Goal: Task Accomplishment & Management: Manage account settings

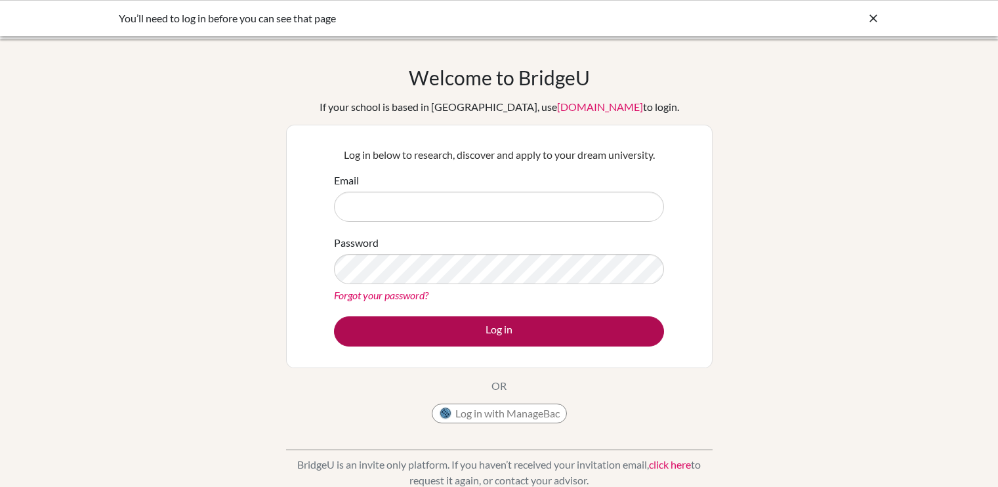
type input "[EMAIL_ADDRESS][DOMAIN_NAME]"
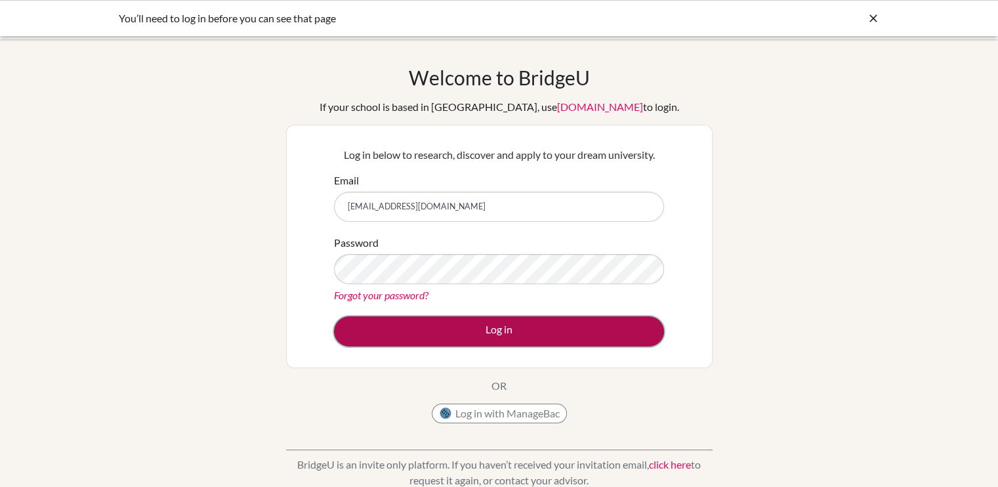
click at [461, 331] on button "Log in" at bounding box center [499, 331] width 330 height 30
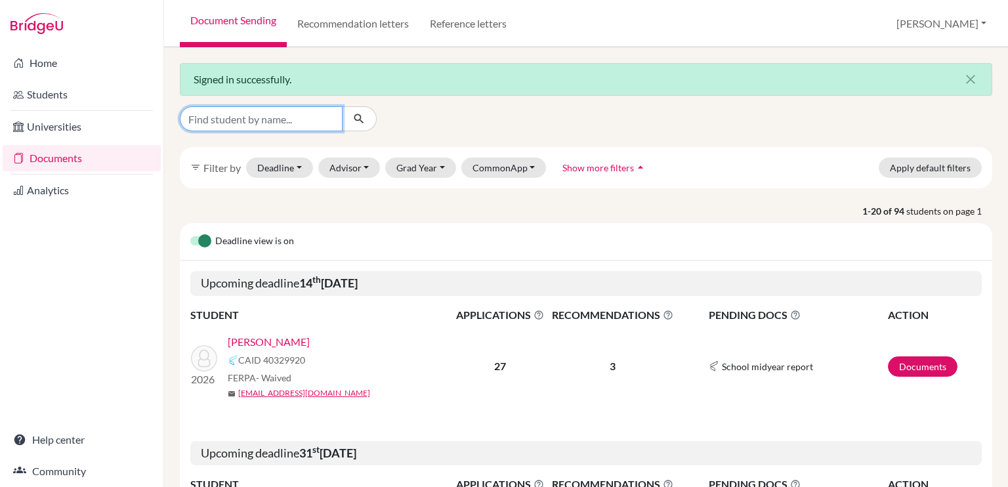
click at [243, 115] on input "Find student by name..." at bounding box center [261, 118] width 163 height 25
type input "alana"
click button "submit" at bounding box center [359, 118] width 35 height 25
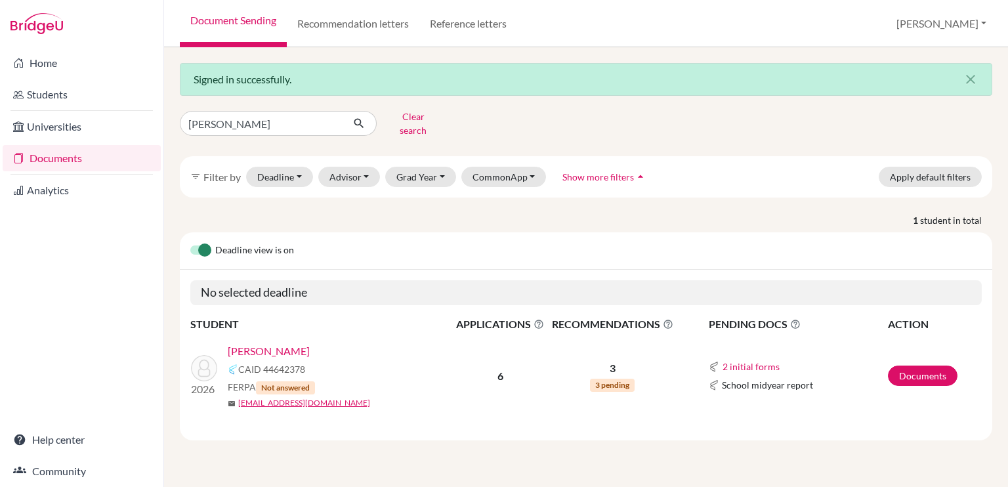
click at [281, 343] on link "Brewer, Alana" at bounding box center [269, 351] width 82 height 16
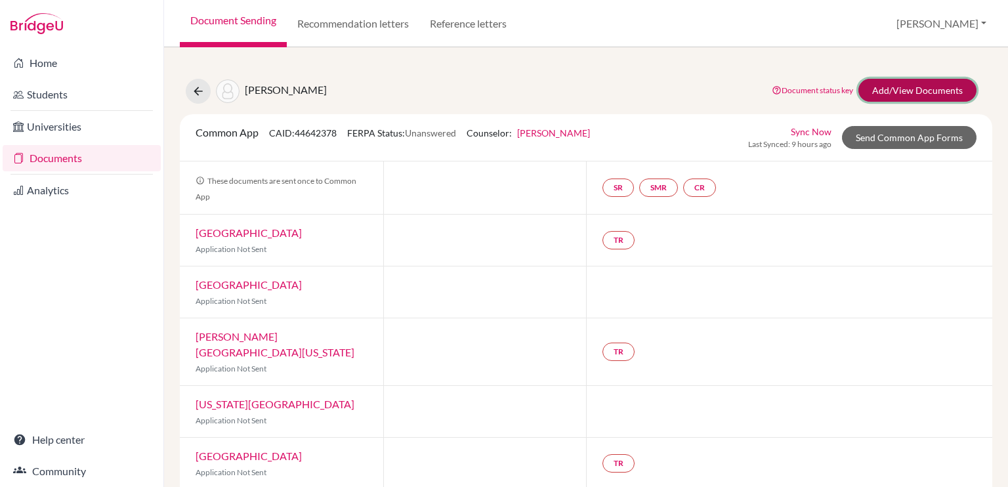
click at [898, 85] on link "Add/View Documents" at bounding box center [917, 90] width 118 height 23
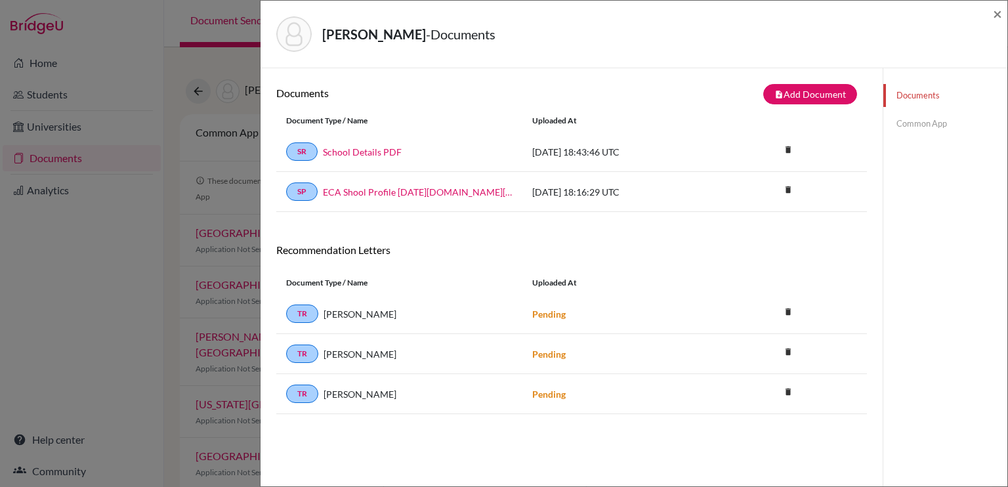
scroll to position [68, 0]
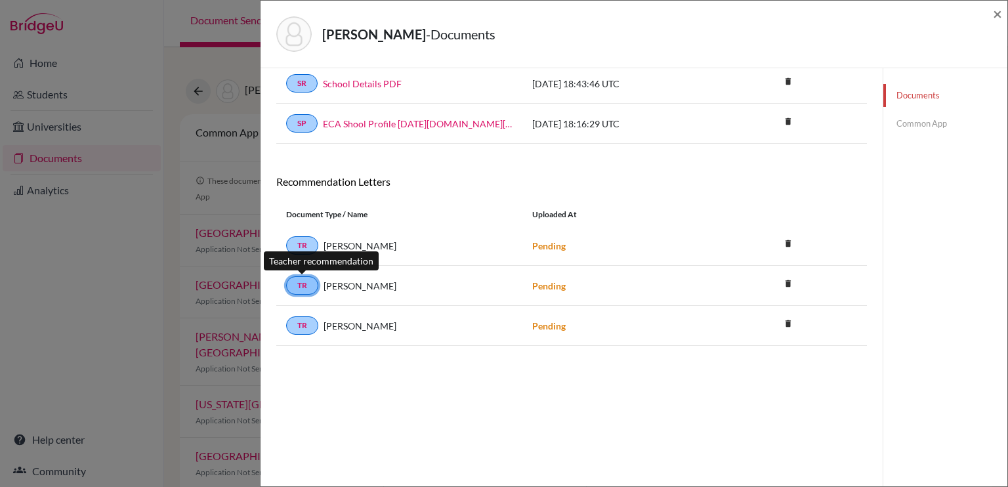
click at [302, 283] on link "TR" at bounding box center [302, 285] width 32 height 18
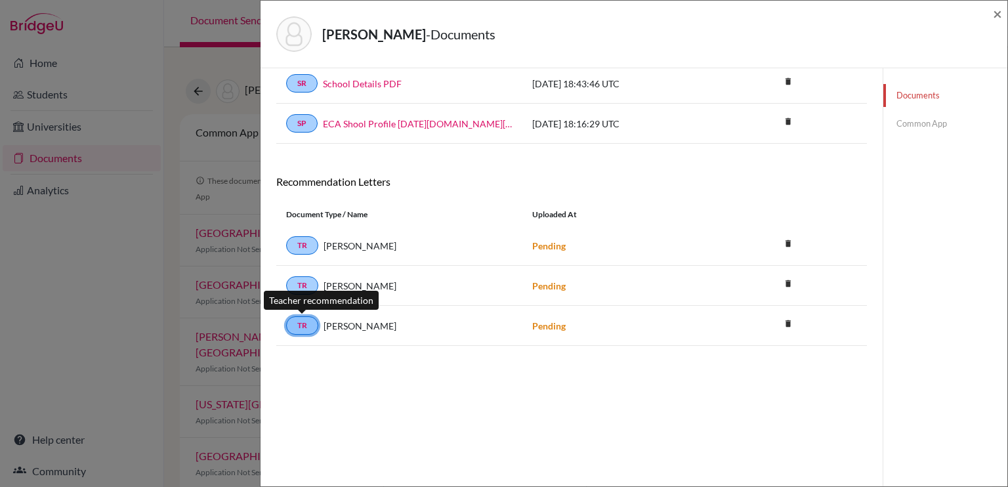
click at [305, 320] on link "TR" at bounding box center [302, 325] width 32 height 18
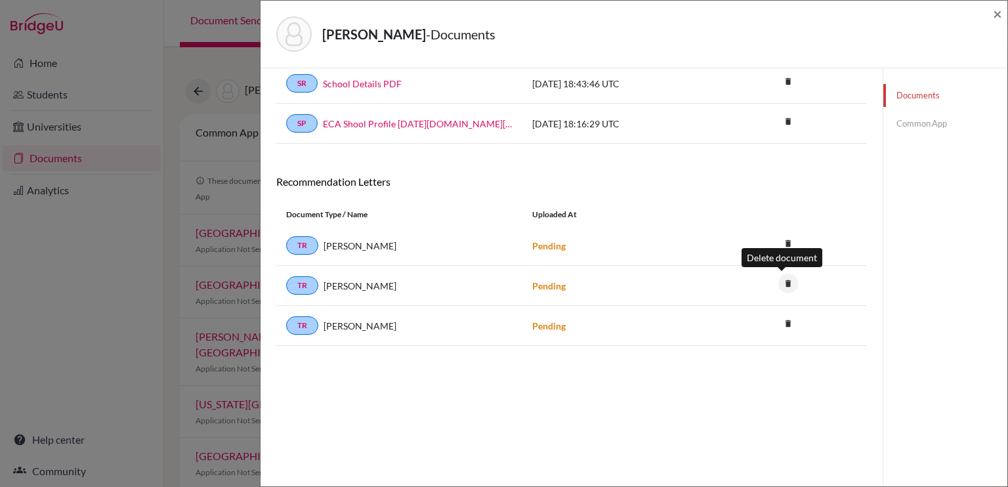
click at [780, 282] on icon "delete" at bounding box center [788, 284] width 20 height 20
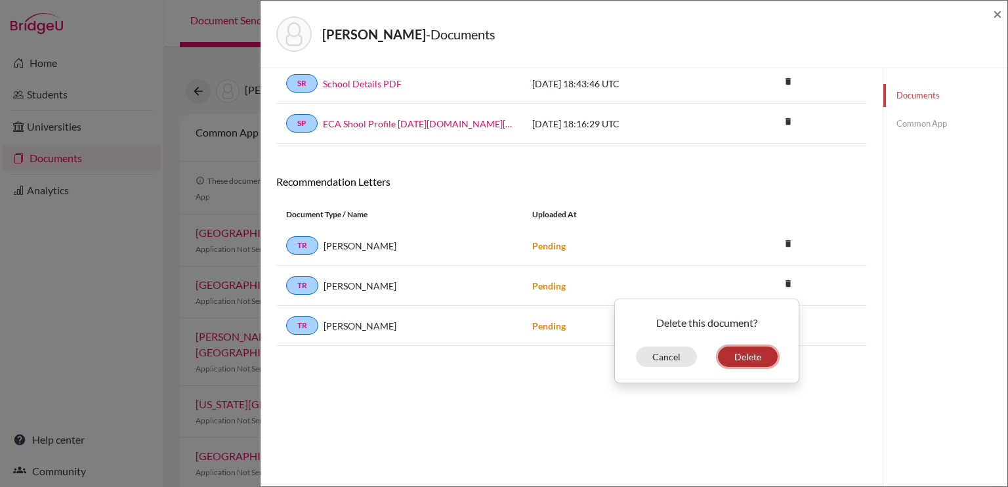
click at [750, 354] on button "Delete" at bounding box center [748, 356] width 60 height 20
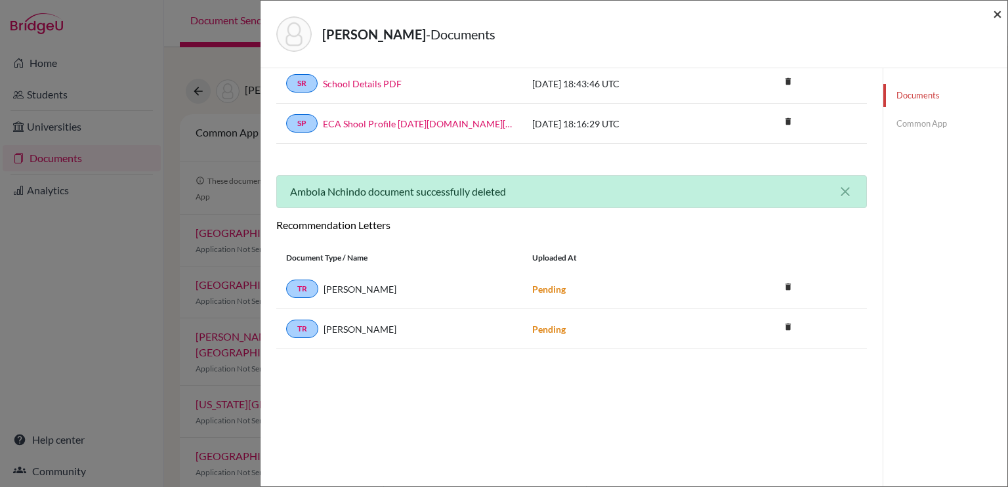
click at [999, 12] on span "×" at bounding box center [997, 13] width 9 height 19
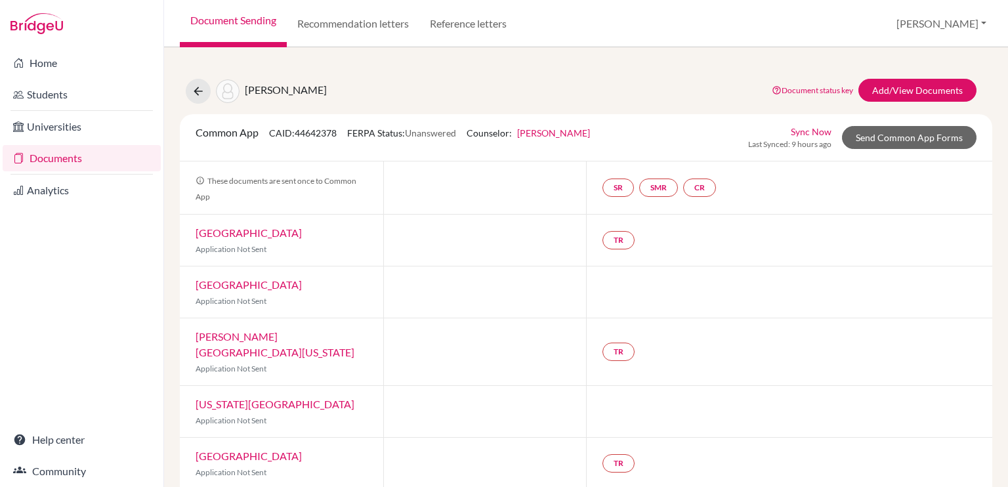
click at [94, 162] on link "Documents" at bounding box center [82, 158] width 158 height 26
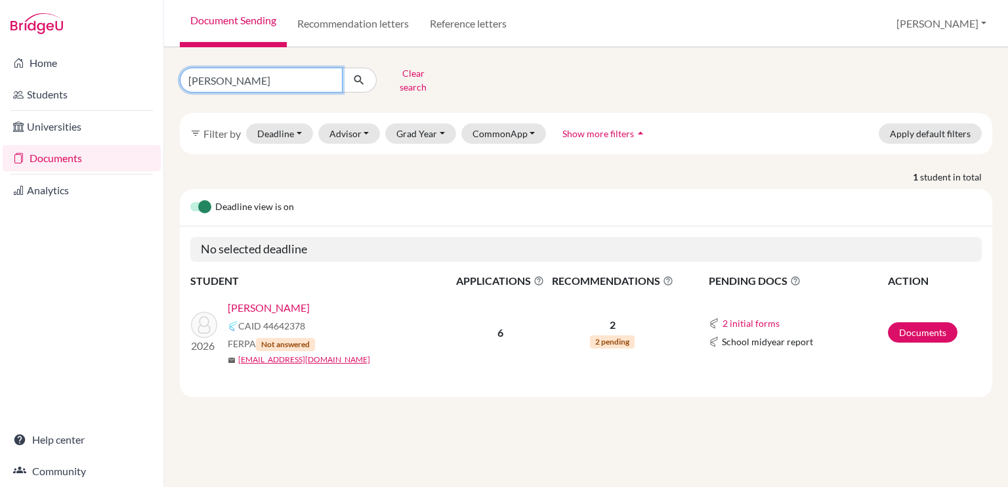
click at [246, 78] on input "alana" at bounding box center [261, 80] width 163 height 25
type input "fabiana"
click button "submit" at bounding box center [359, 80] width 35 height 25
click at [249, 300] on link "[PERSON_NAME]" at bounding box center [269, 308] width 82 height 16
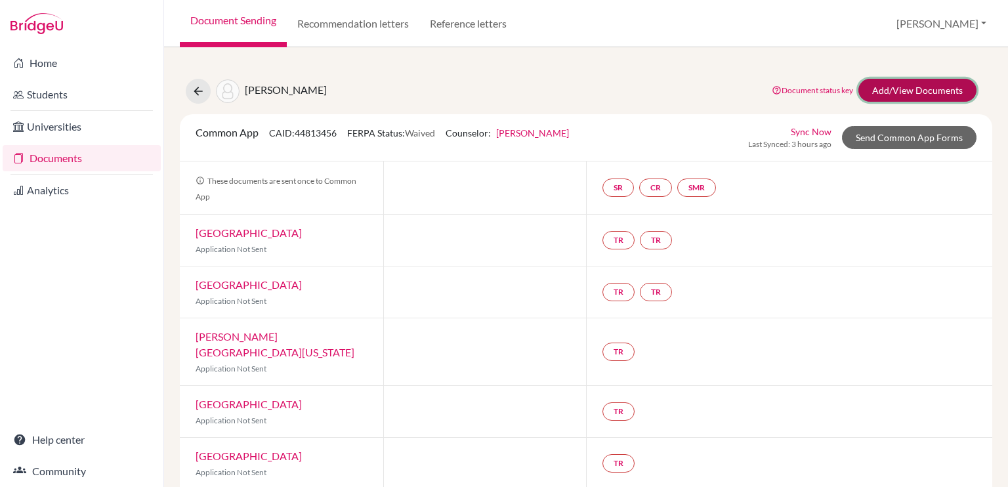
click at [898, 81] on link "Add/View Documents" at bounding box center [917, 90] width 118 height 23
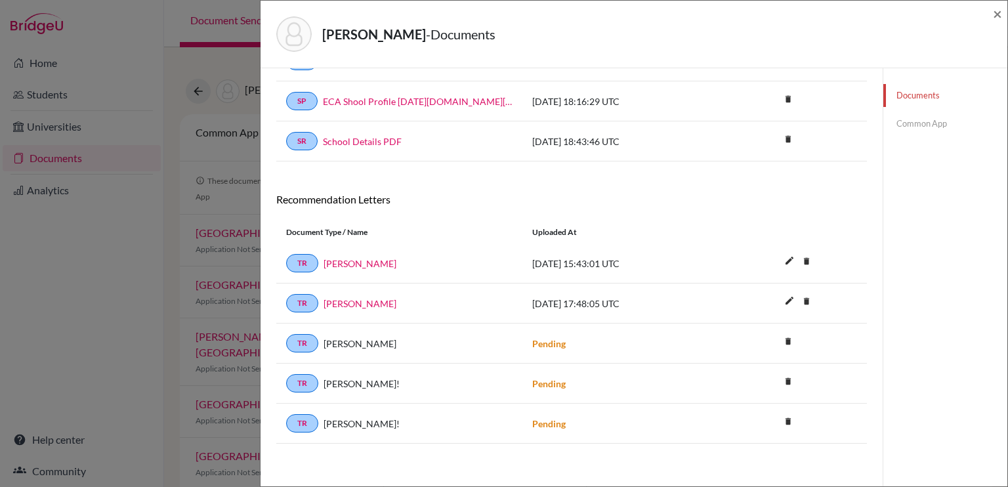
scroll to position [130, 0]
click at [786, 378] on icon "delete" at bounding box center [788, 382] width 20 height 20
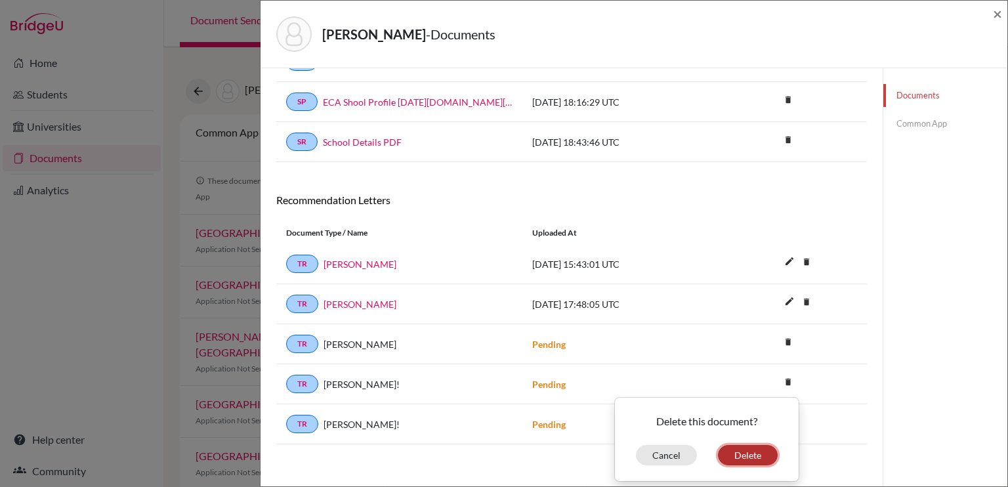
click at [753, 446] on button "Delete" at bounding box center [748, 455] width 60 height 20
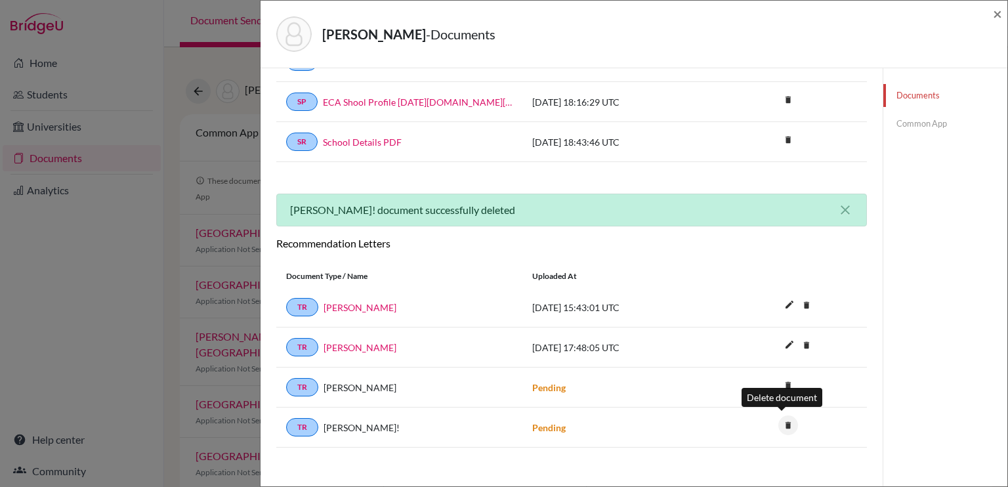
click at [778, 419] on icon "delete" at bounding box center [788, 425] width 20 height 20
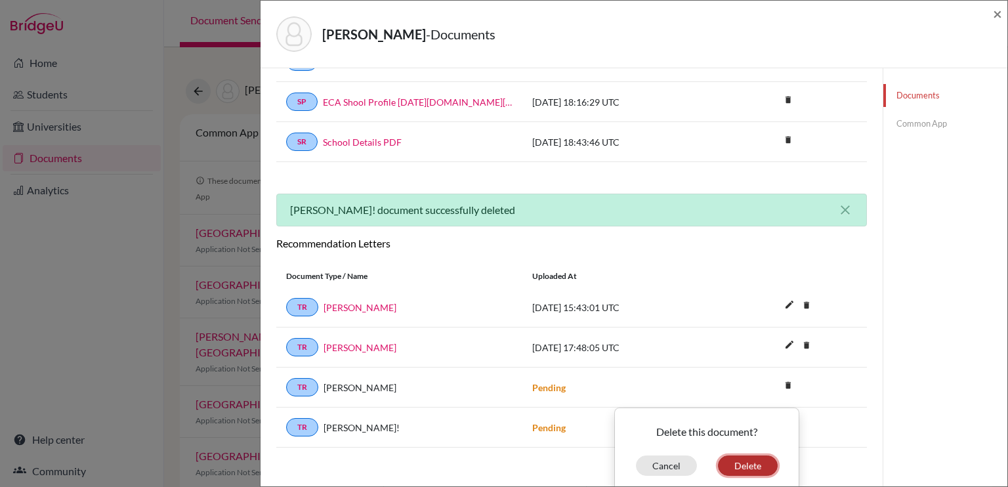
click at [751, 463] on button "Delete" at bounding box center [748, 465] width 60 height 20
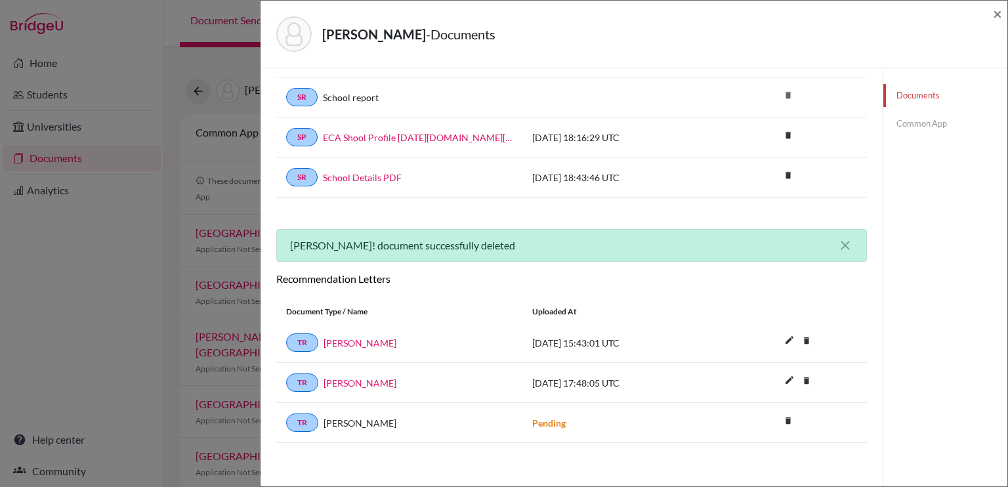
scroll to position [0, 0]
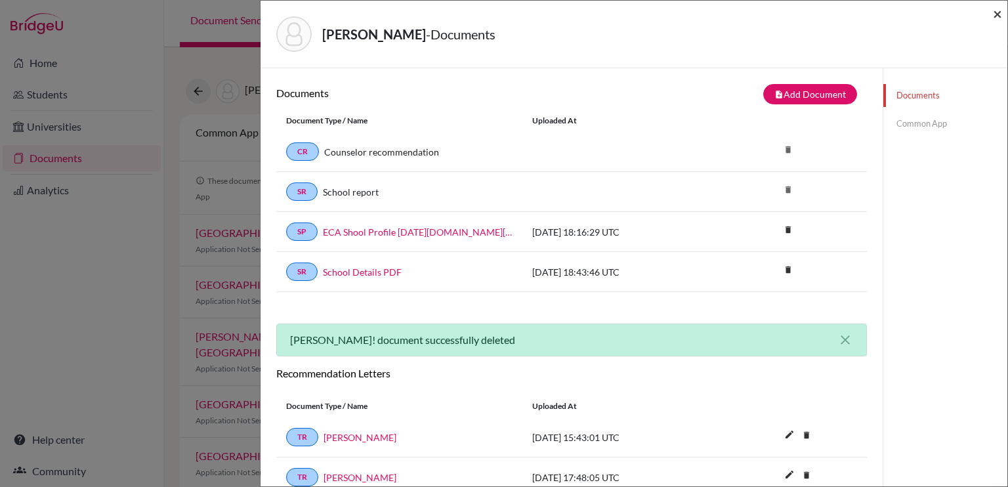
click at [995, 10] on span "×" at bounding box center [997, 13] width 9 height 19
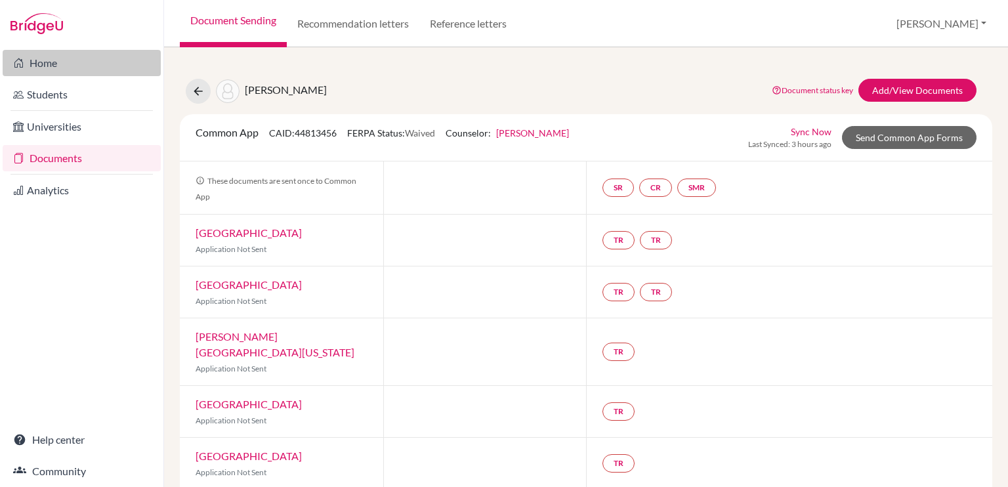
click at [89, 70] on link "Home" at bounding box center [82, 63] width 158 height 26
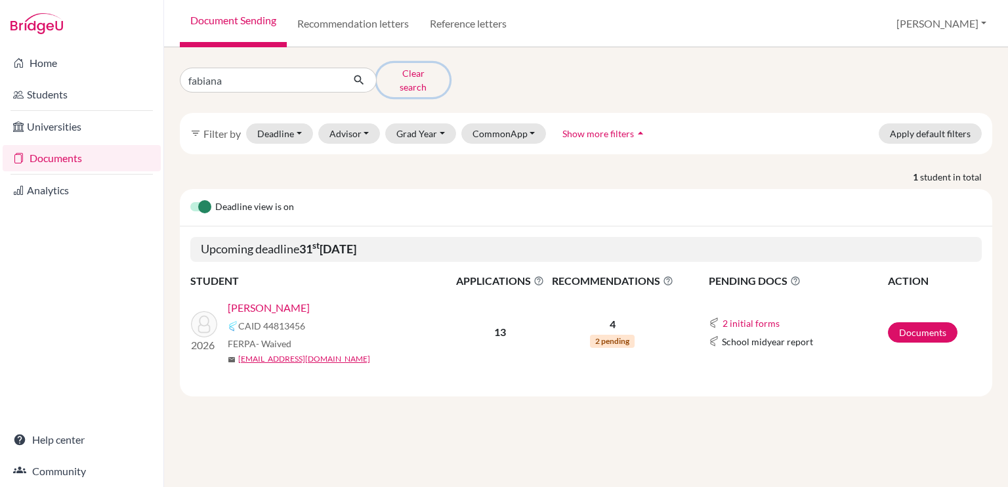
click at [409, 68] on button "Clear search" at bounding box center [413, 80] width 73 height 34
